Goal: Complete application form: Complete application form

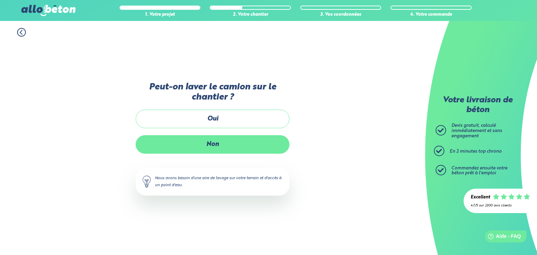
click at [209, 143] on label "Non" at bounding box center [213, 144] width 154 height 19
click at [0, 0] on input "Non" at bounding box center [0, 0] width 0 height 0
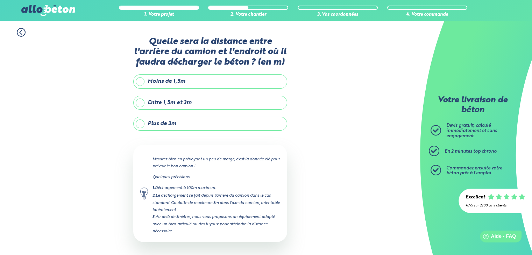
click at [181, 123] on label "Plus de 3m" at bounding box center [210, 124] width 154 height 14
click at [0, 0] on input "Plus de 3m" at bounding box center [0, 0] width 0 height 0
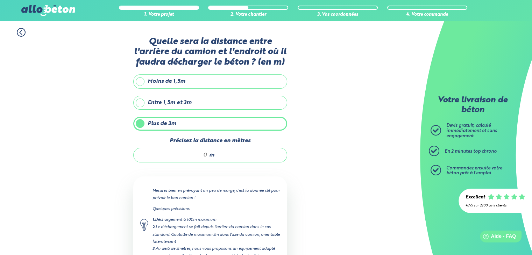
click at [218, 155] on div "m" at bounding box center [210, 155] width 154 height 15
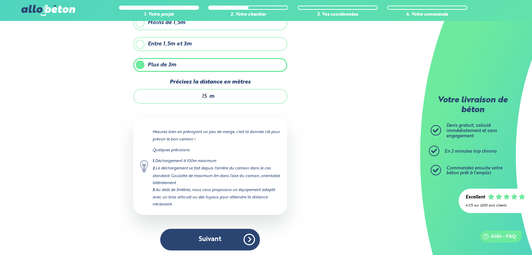
scroll to position [59, 0]
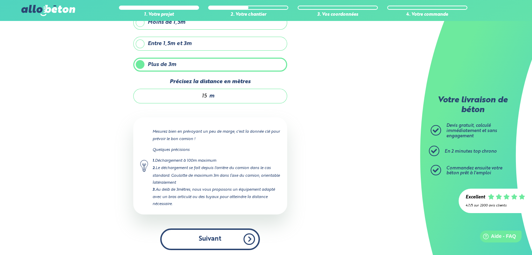
type input "15"
click at [205, 237] on button "Suivant" at bounding box center [210, 239] width 100 height 21
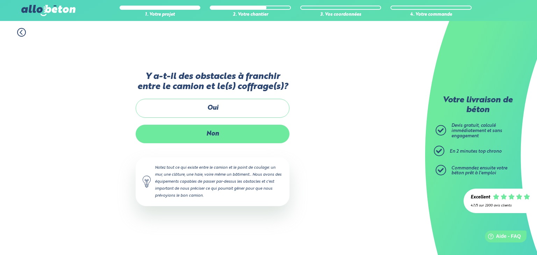
click at [214, 130] on label "Non" at bounding box center [213, 134] width 154 height 19
click at [0, 0] on input "Non" at bounding box center [0, 0] width 0 height 0
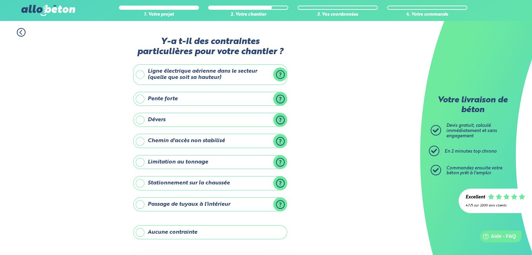
click at [142, 74] on label "Ligne électrique aérienne dans le secteur (quelle que soit sa hauteur)" at bounding box center [210, 74] width 154 height 21
click at [0, 0] on input "Ligne électrique aérienne dans le secteur (quelle que soit sa hauteur)" at bounding box center [0, 0] width 0 height 0
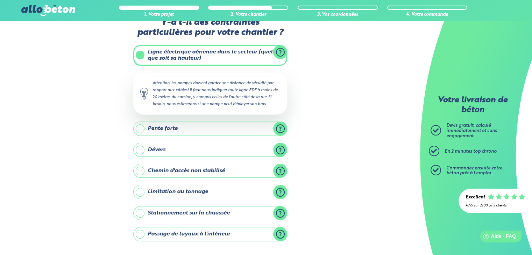
scroll to position [35, 0]
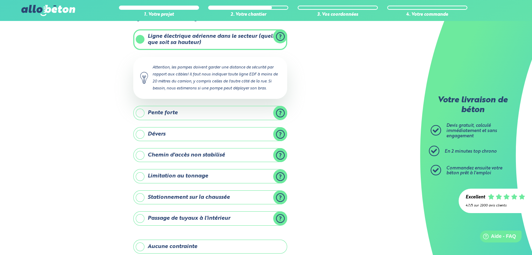
click at [343, 134] on div "1. Votre projet 2. Votre chantier 3. Vos coordonnées 4. Votre commande Y-a t-il…" at bounding box center [210, 162] width 420 height 352
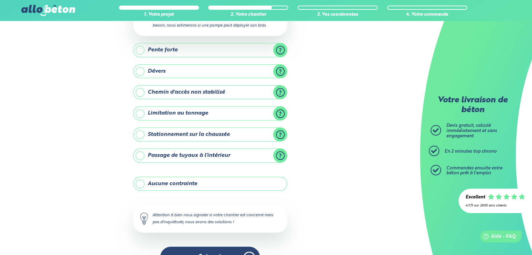
scroll to position [105, 0]
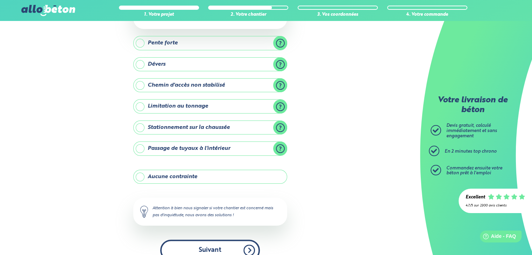
click at [210, 247] on button "Suivant" at bounding box center [210, 250] width 100 height 21
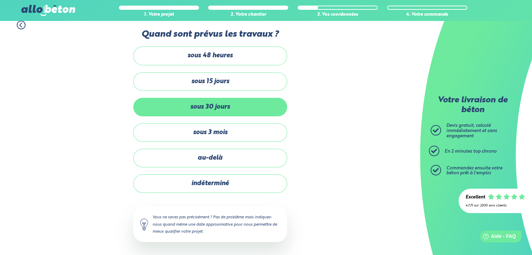
click at [225, 105] on label "sous 30 jours" at bounding box center [210, 107] width 154 height 19
click at [0, 0] on input "sous 30 jours" at bounding box center [0, 0] width 0 height 0
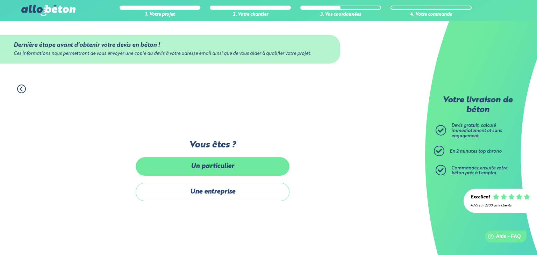
click at [231, 169] on label "Un particulier" at bounding box center [213, 166] width 154 height 19
click at [0, 0] on input "Un particulier" at bounding box center [0, 0] width 0 height 0
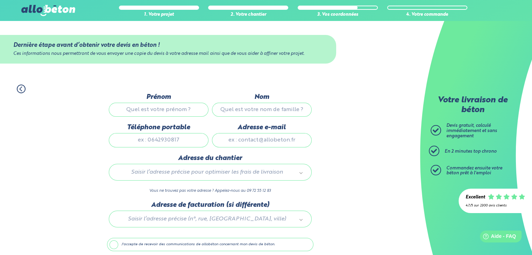
click at [177, 109] on input "Prénom" at bounding box center [159, 110] width 100 height 14
type input "[PERSON_NAME]"
type input "0676880478"
type input "[EMAIL_ADDRESS][DOMAIN_NAME]"
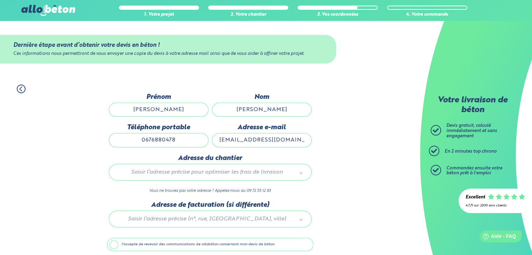
type input "[STREET_ADDRESS]"
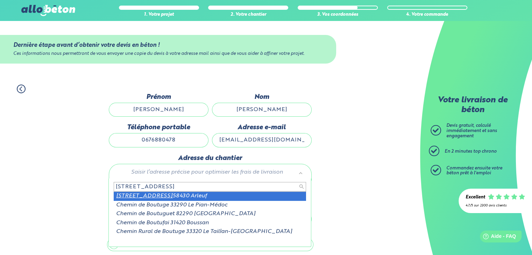
scroll to position [27, 0]
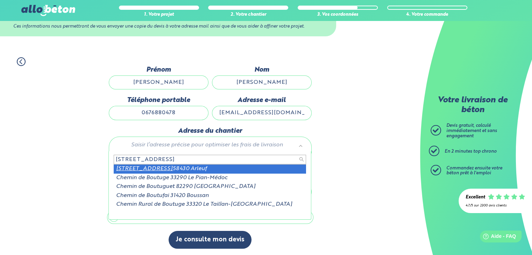
type input "[STREET_ADDRESS]"
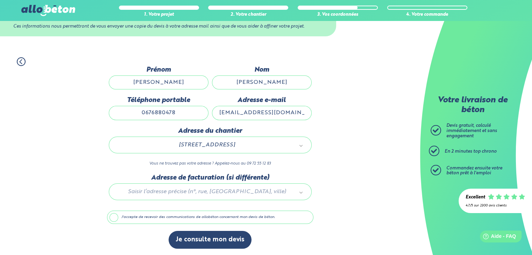
click at [113, 218] on label "J'accepte de recevoir des communications de allobéton concernant mon devis de b…" at bounding box center [210, 217] width 206 height 13
click at [0, 0] on input "J'accepte de recevoir des communications de allobéton concernant mon devis de b…" at bounding box center [0, 0] width 0 height 0
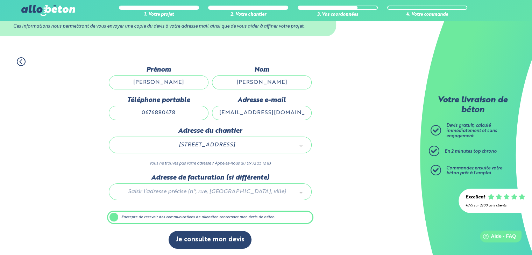
scroll to position [27, 0]
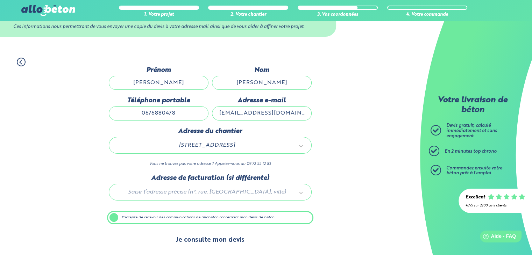
click at [213, 240] on button "Je consulte mon devis" at bounding box center [210, 240] width 83 height 18
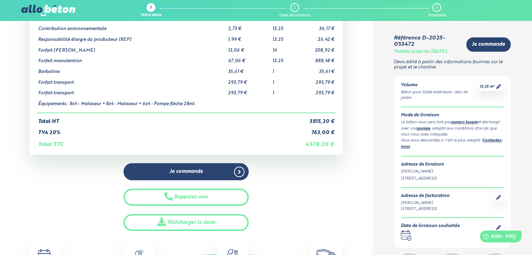
scroll to position [70, 0]
